Goal: Task Accomplishment & Management: Manage account settings

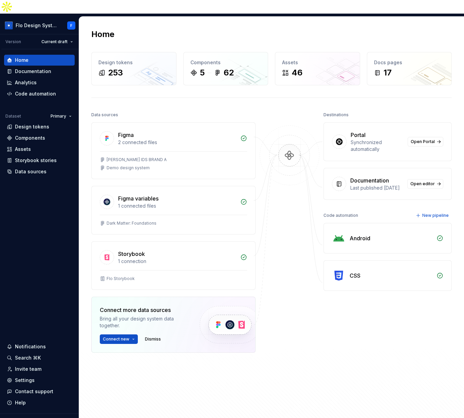
click at [413, 152] on div "Portal Synchronized automatically Open Portal Documentation Last published 5 mo…" at bounding box center [388, 160] width 128 height 77
click at [31, 365] on div "Invite team" at bounding box center [28, 368] width 26 height 7
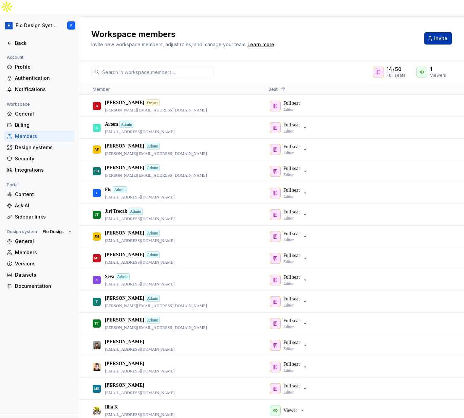
click at [436, 35] on span "Invite" at bounding box center [440, 38] width 13 height 7
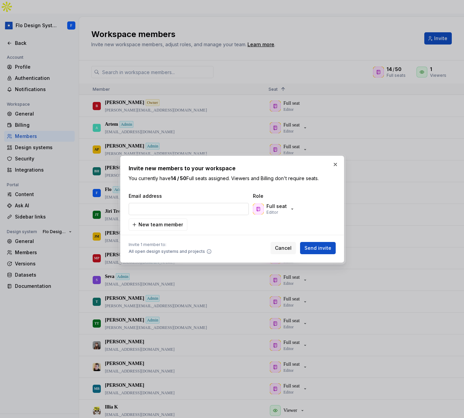
click at [165, 205] on input "email" at bounding box center [189, 209] width 120 height 12
click at [154, 231] on div at bounding box center [232, 235] width 207 height 8
click at [155, 228] on span "New team member" at bounding box center [161, 224] width 44 height 7
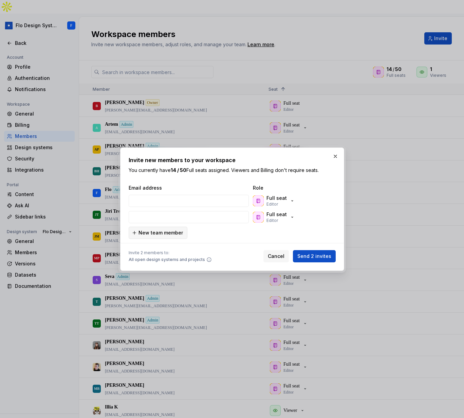
click at [151, 229] on button "New team member" at bounding box center [158, 233] width 59 height 12
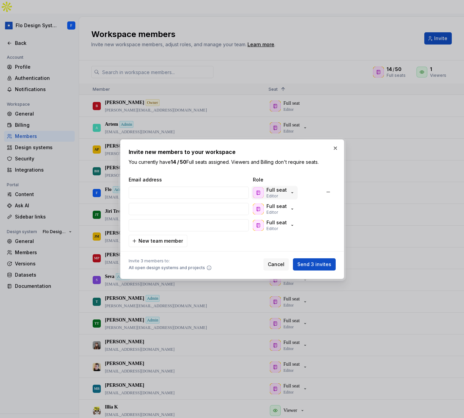
click at [292, 192] on icon "button" at bounding box center [292, 192] width 5 height 5
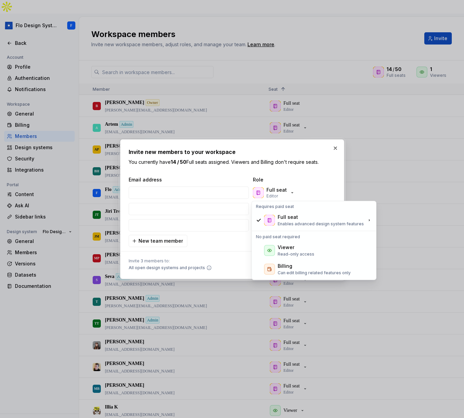
drag, startPoint x: 273, startPoint y: 235, endPoint x: 295, endPoint y: 235, distance: 22.1
click at [297, 235] on div "No paid seat required" at bounding box center [314, 237] width 122 height 8
drag, startPoint x: 295, startPoint y: 235, endPoint x: 253, endPoint y: 234, distance: 42.1
click at [253, 234] on div "No paid seat required" at bounding box center [314, 237] width 122 height 8
drag, startPoint x: 254, startPoint y: 235, endPoint x: 288, endPoint y: 235, distance: 34.6
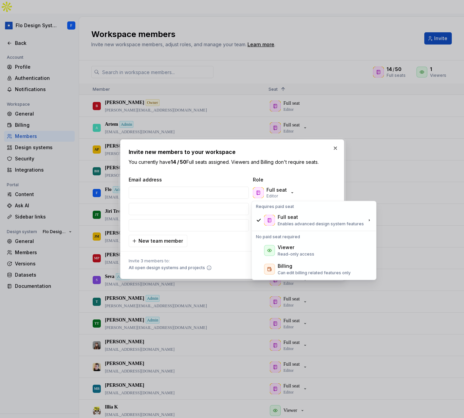
click at [288, 235] on div "No paid seat required" at bounding box center [314, 237] width 122 height 8
drag, startPoint x: 292, startPoint y: 236, endPoint x: 266, endPoint y: 236, distance: 26.5
click at [266, 236] on div "No paid seat required" at bounding box center [314, 237] width 122 height 8
click at [169, 182] on span "Email address" at bounding box center [190, 179] width 122 height 7
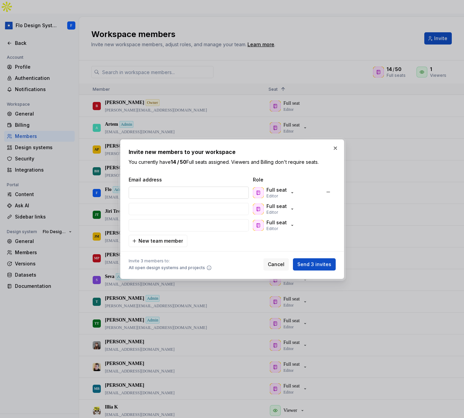
drag, startPoint x: 174, startPoint y: 192, endPoint x: 178, endPoint y: 193, distance: 3.5
click at [174, 192] on input "email" at bounding box center [189, 192] width 120 height 12
click at [153, 242] on span "New team member" at bounding box center [161, 240] width 44 height 7
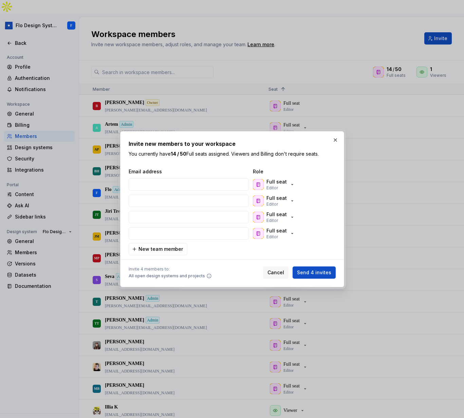
click at [157, 250] on span "New team member" at bounding box center [161, 249] width 44 height 7
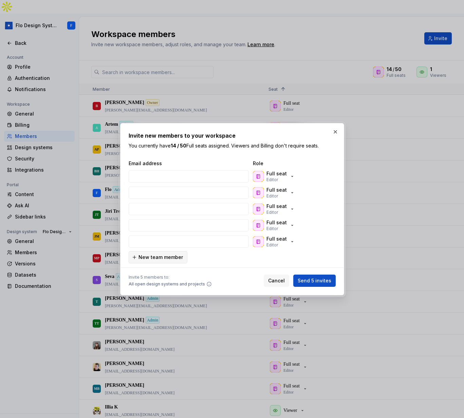
click at [159, 261] on button "New team member" at bounding box center [158, 257] width 59 height 12
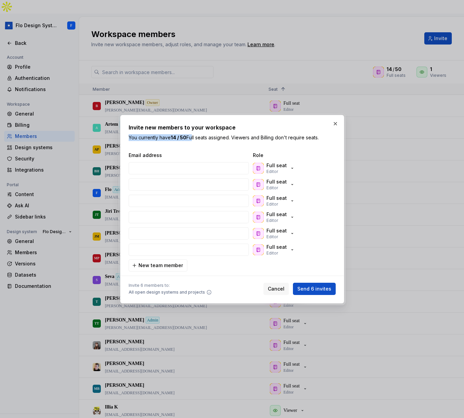
drag, startPoint x: 170, startPoint y: 133, endPoint x: 192, endPoint y: 137, distance: 21.7
click at [192, 137] on div "Invite new members to your workspace You currently have 14 / 50 Full seats assi…" at bounding box center [232, 132] width 207 height 18
click at [191, 137] on p "You currently have 14 / 50 Full seats assigned. Viewers and Billing don't requi…" at bounding box center [232, 137] width 207 height 7
drag, startPoint x: 191, startPoint y: 137, endPoint x: 173, endPoint y: 135, distance: 17.8
click at [173, 135] on p "You currently have 14 / 50 Full seats assigned. Viewers and Billing don't requi…" at bounding box center [232, 137] width 207 height 7
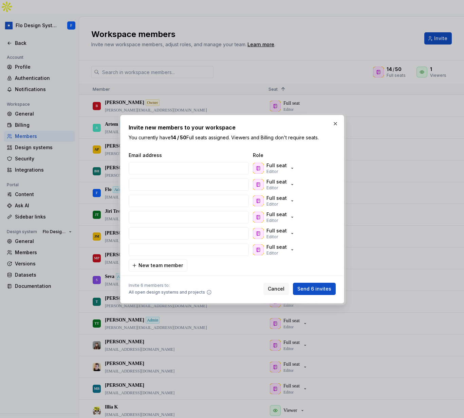
click at [174, 135] on b "14 / 50" at bounding box center [179, 137] width 16 height 6
drag, startPoint x: 175, startPoint y: 137, endPoint x: 190, endPoint y: 136, distance: 14.3
click at [190, 136] on p "You currently have 14 / 50 Full seats assigned. Viewers and Billing don't requi…" at bounding box center [232, 137] width 207 height 7
click at [337, 121] on button "button" at bounding box center [336, 124] width 10 height 10
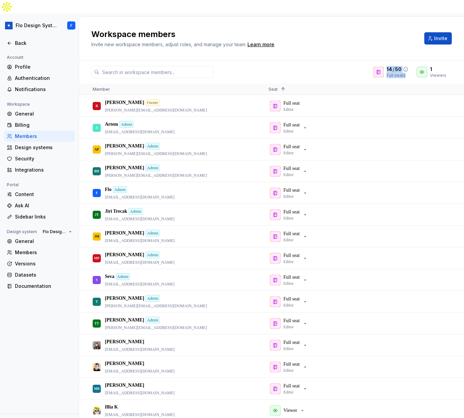
drag, startPoint x: 389, startPoint y: 54, endPoint x: 409, endPoint y: 62, distance: 21.3
click at [409, 66] on div "14 / 50 Full seats" at bounding box center [398, 72] width 22 height 12
click at [409, 73] on div "Full seats" at bounding box center [398, 75] width 22 height 5
drag, startPoint x: 403, startPoint y: 60, endPoint x: 389, endPoint y: 55, distance: 15.4
click at [389, 66] on div "14 / 50 Full seats" at bounding box center [398, 72] width 22 height 12
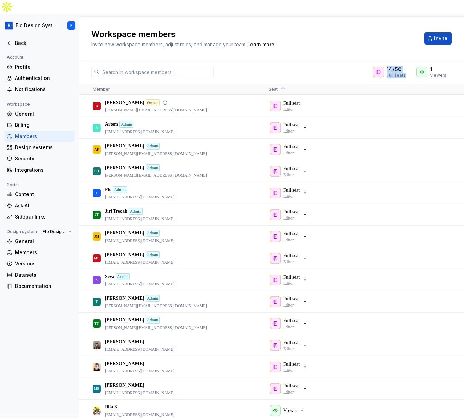
drag, startPoint x: 388, startPoint y: 56, endPoint x: 403, endPoint y: 85, distance: 33.0
click at [405, 67] on div "14 / 50 Full seats 1 Viewers Member Seat 1 B Beatriz Owner beatriz@supernova.io…" at bounding box center [271, 245] width 385 height 371
